Goal: Check status: Check status

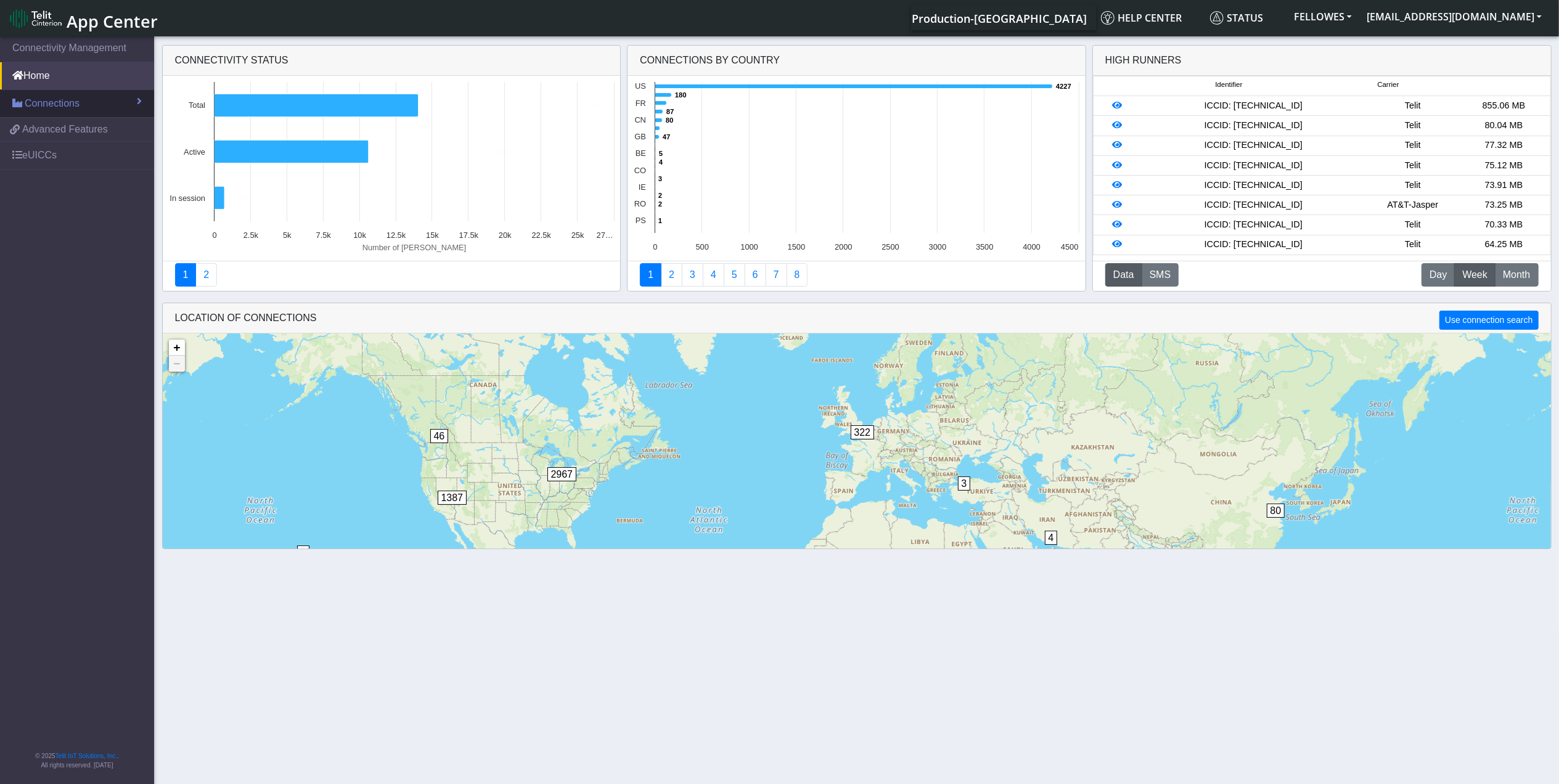
click at [77, 107] on span "Connections" at bounding box center [52, 103] width 55 height 14
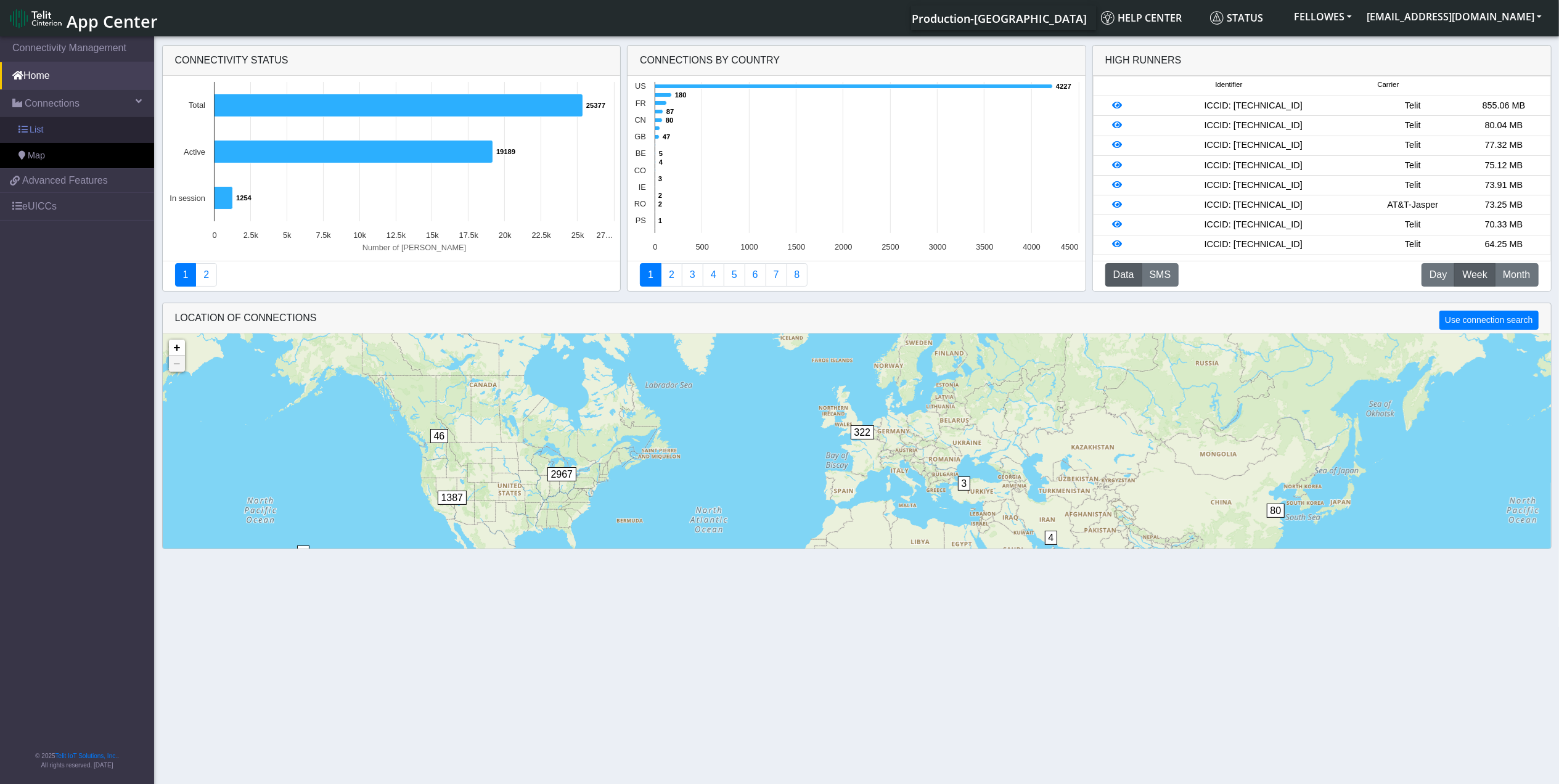
click at [89, 131] on link "List" at bounding box center [77, 130] width 154 height 26
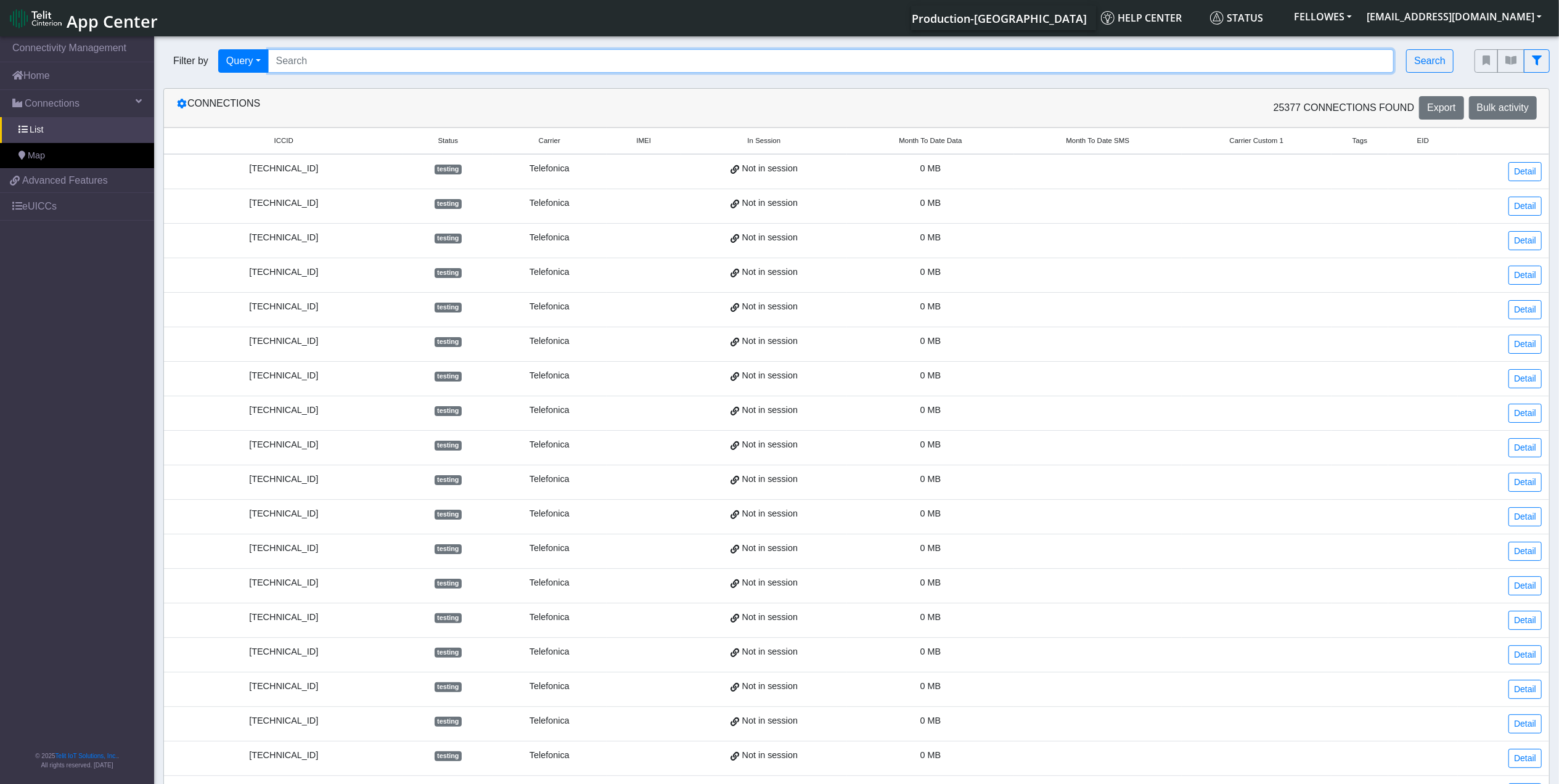
click at [326, 72] on input "Search..." at bounding box center [831, 61] width 1127 height 23
paste input "353141288132694"
type input "353141288132694"
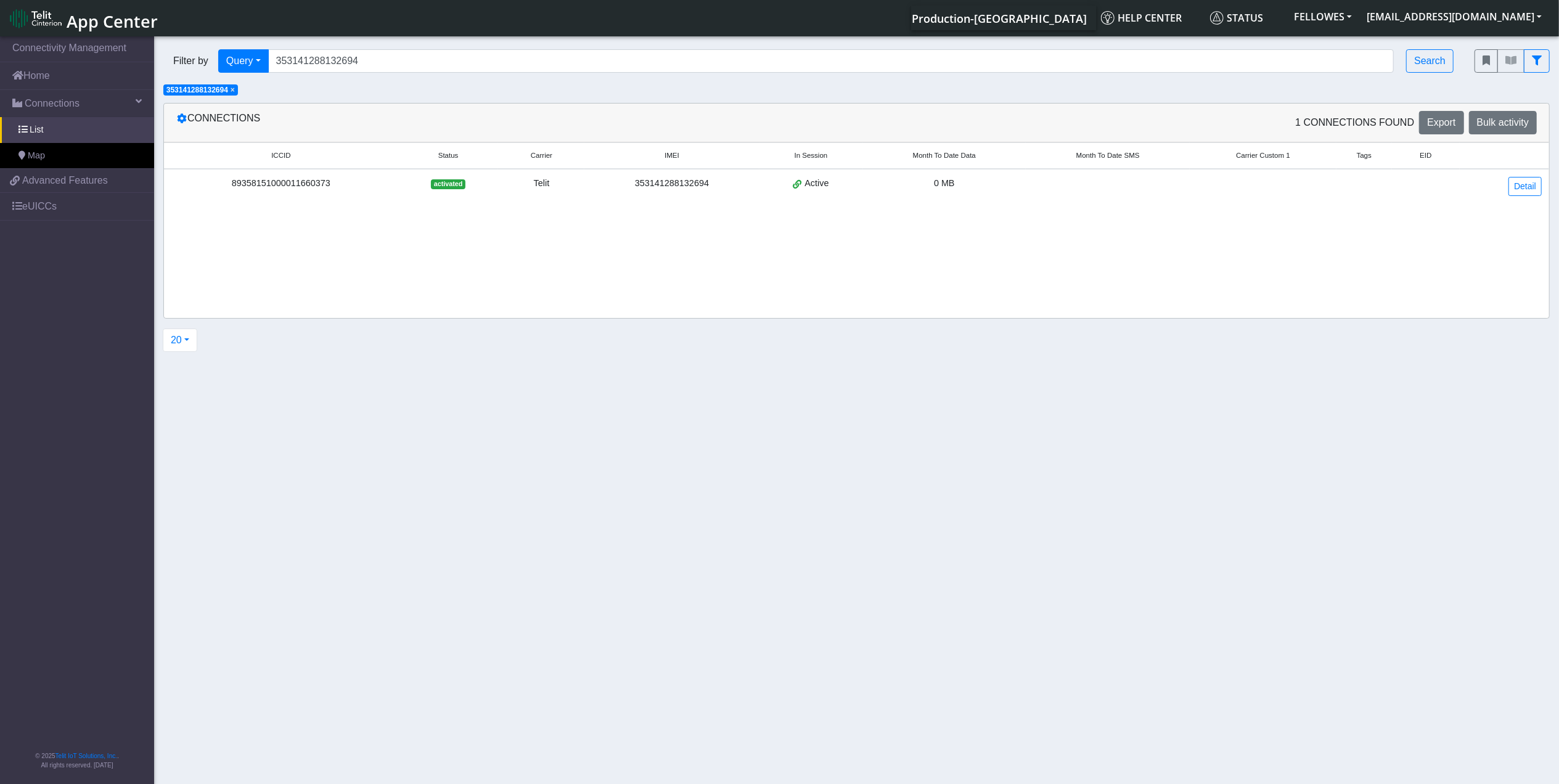
click at [332, 181] on div "89358151000011660373" at bounding box center [281, 184] width 220 height 14
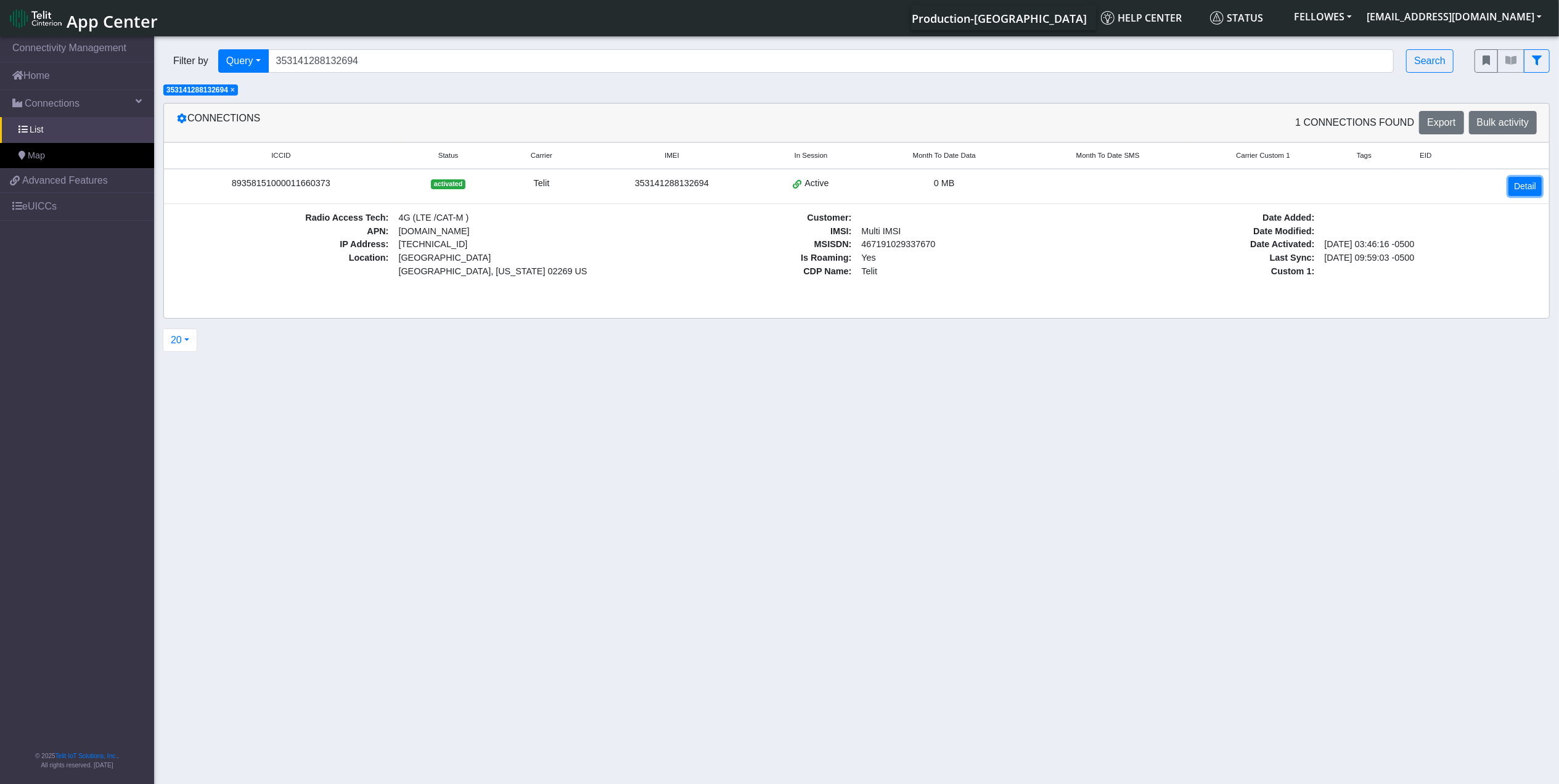
click at [1529, 187] on link "Detail" at bounding box center [1525, 187] width 33 height 19
